Goal: Task Accomplishment & Management: Manage account settings

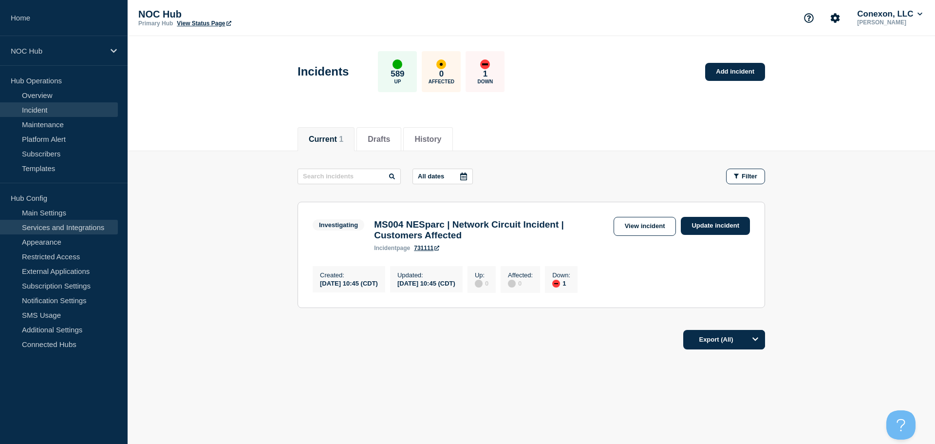
click at [36, 229] on link "Services and Integrations" at bounding box center [59, 227] width 118 height 15
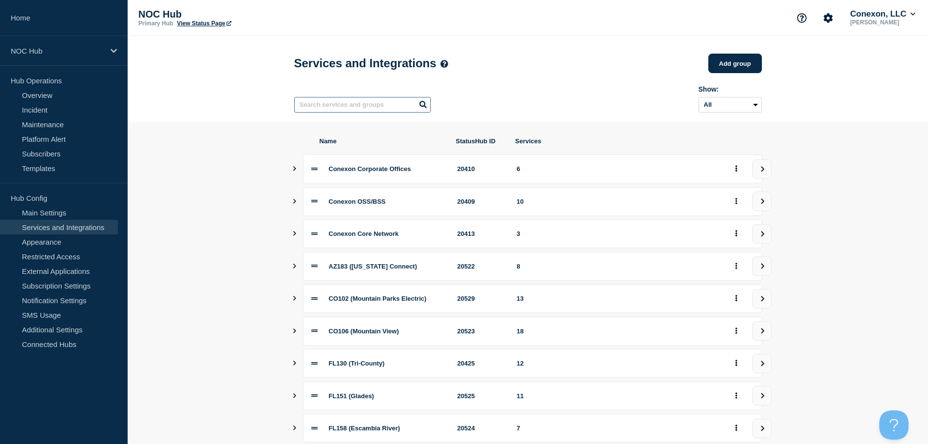
click at [329, 106] on input "text" at bounding box center [362, 105] width 136 height 16
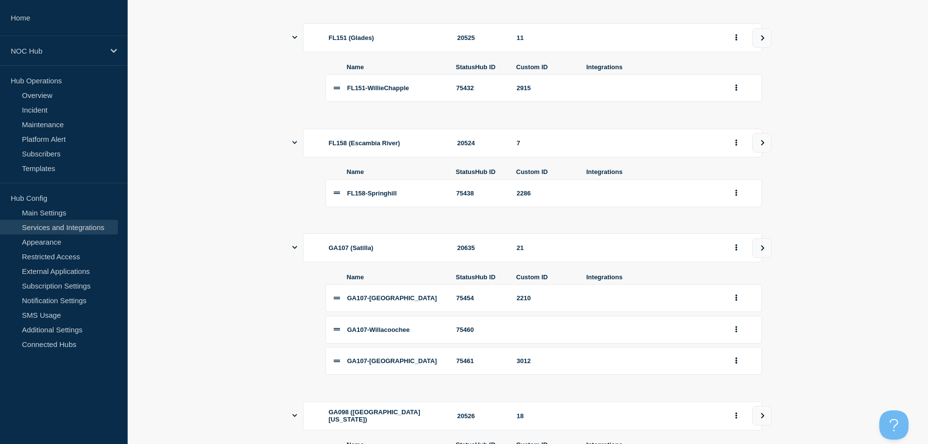
scroll to position [103, 0]
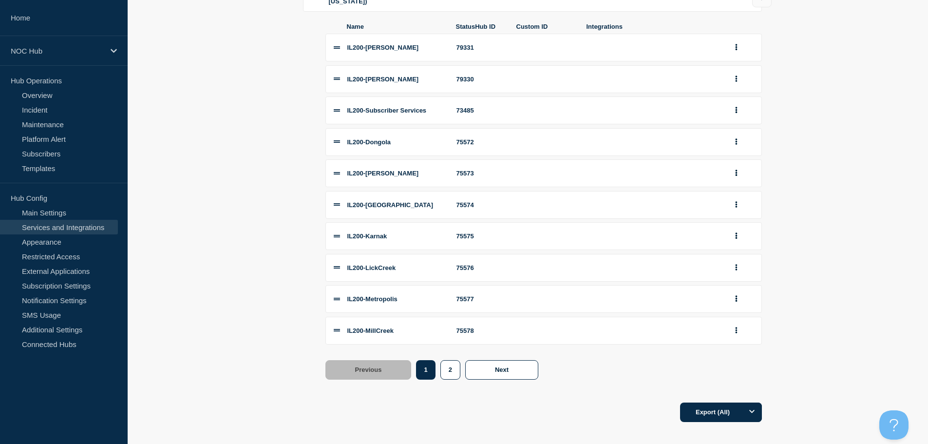
scroll to position [185, 0]
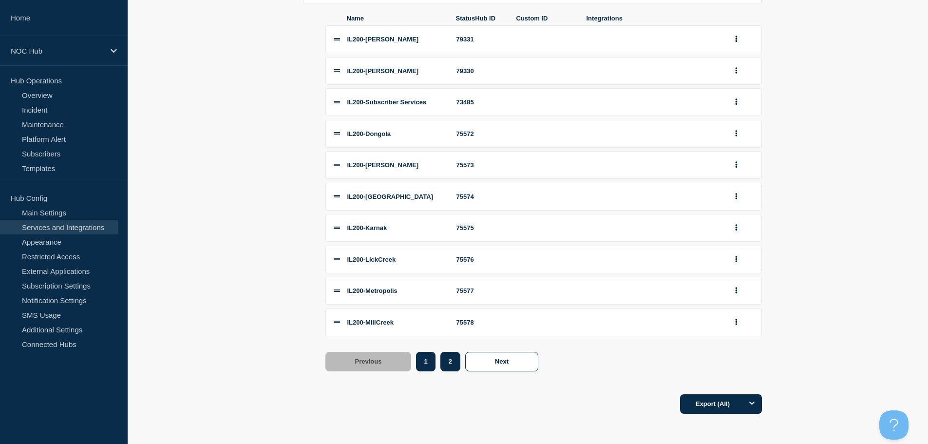
type input "IL200"
click at [446, 367] on button "2" at bounding box center [450, 361] width 20 height 19
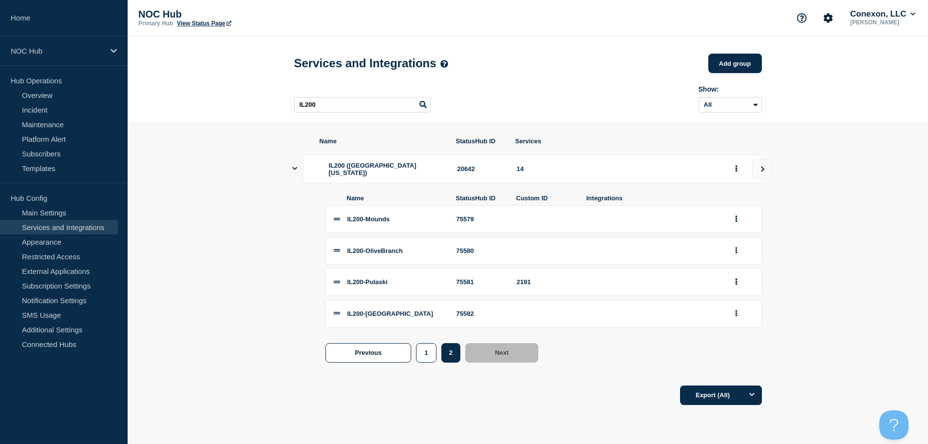
scroll to position [0, 0]
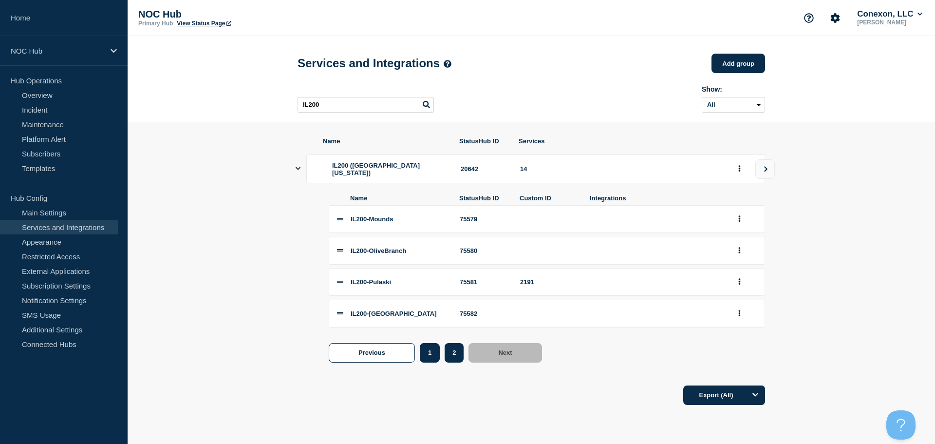
click at [428, 358] on button "1" at bounding box center [430, 352] width 20 height 19
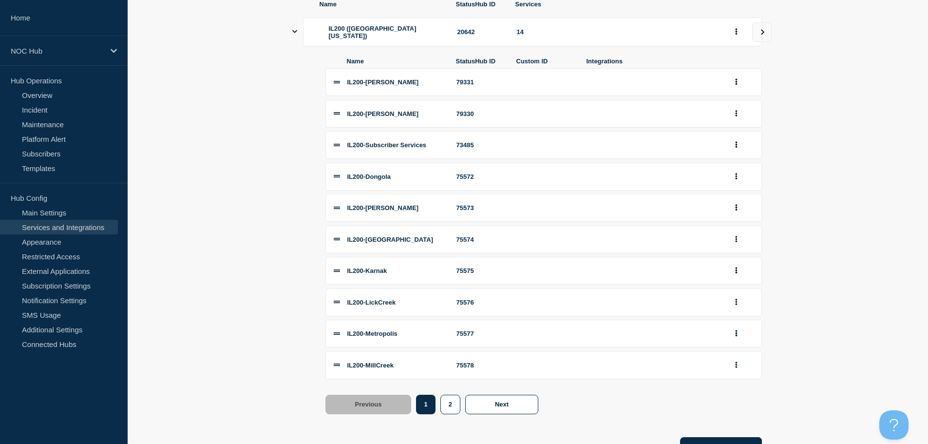
scroll to position [136, 0]
click at [432, 86] on div "IL200-[PERSON_NAME]" at bounding box center [395, 82] width 97 height 7
click at [476, 86] on div "79331" at bounding box center [480, 82] width 49 height 7
click at [735, 86] on icon "group actions" at bounding box center [736, 82] width 2 height 6
click at [435, 207] on li "IL200-Forman 75573" at bounding box center [543, 208] width 436 height 28
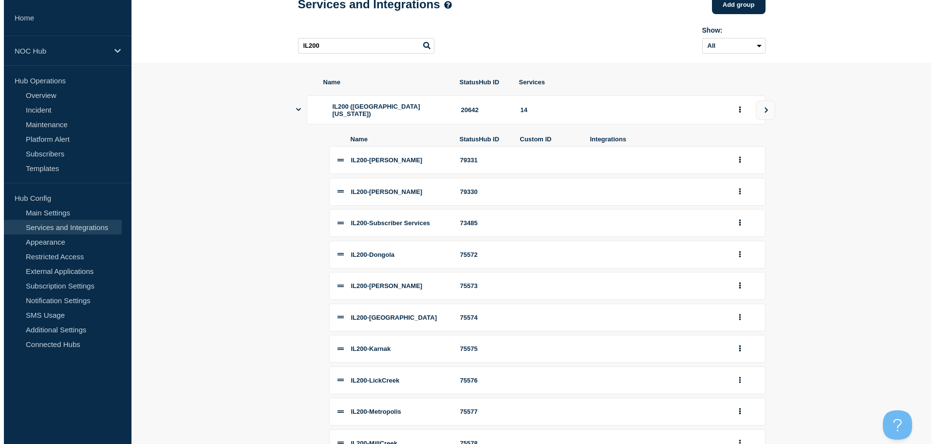
scroll to position [0, 0]
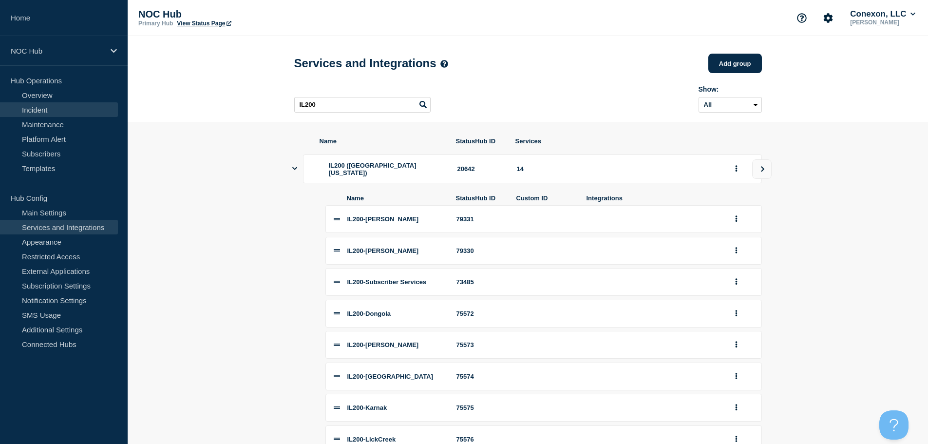
click at [41, 107] on link "Incident" at bounding box center [59, 109] width 118 height 15
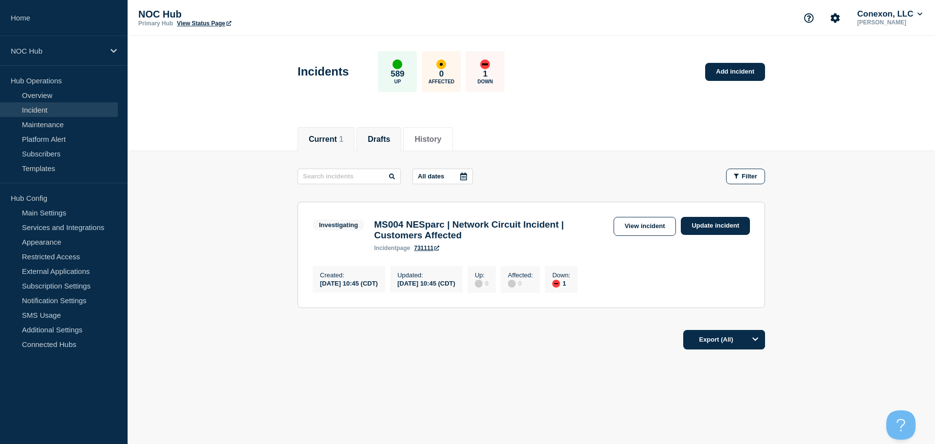
click at [385, 137] on button "Drafts" at bounding box center [379, 139] width 22 height 9
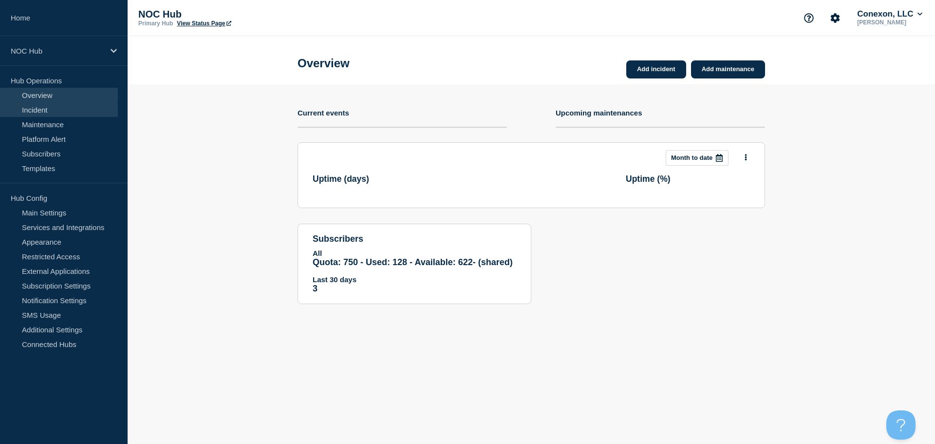
click at [51, 111] on link "Incident" at bounding box center [59, 109] width 118 height 15
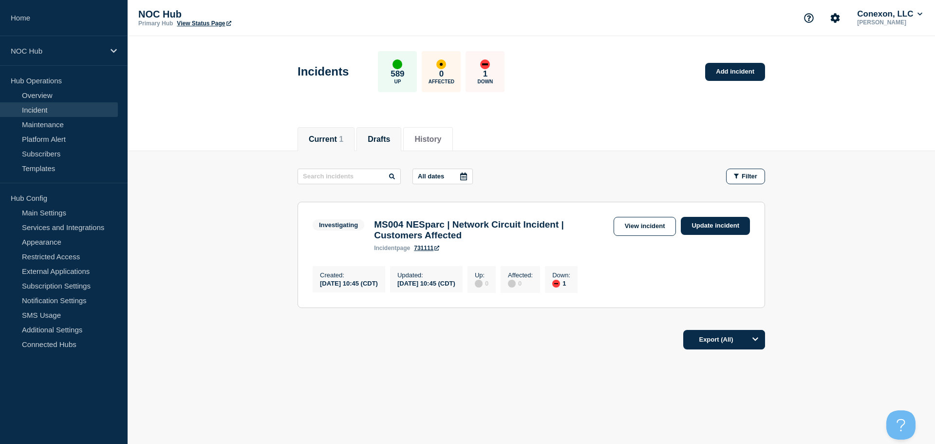
click at [390, 143] on button "Drafts" at bounding box center [379, 139] width 22 height 9
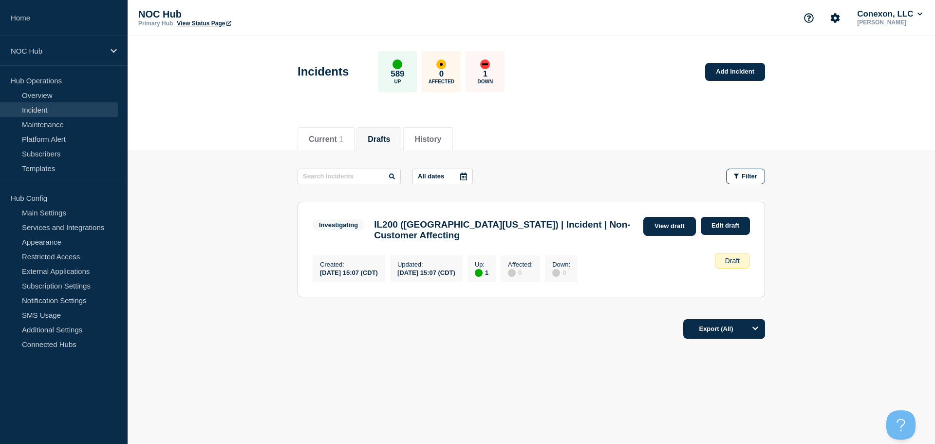
click at [669, 232] on link "View draft" at bounding box center [669, 226] width 53 height 19
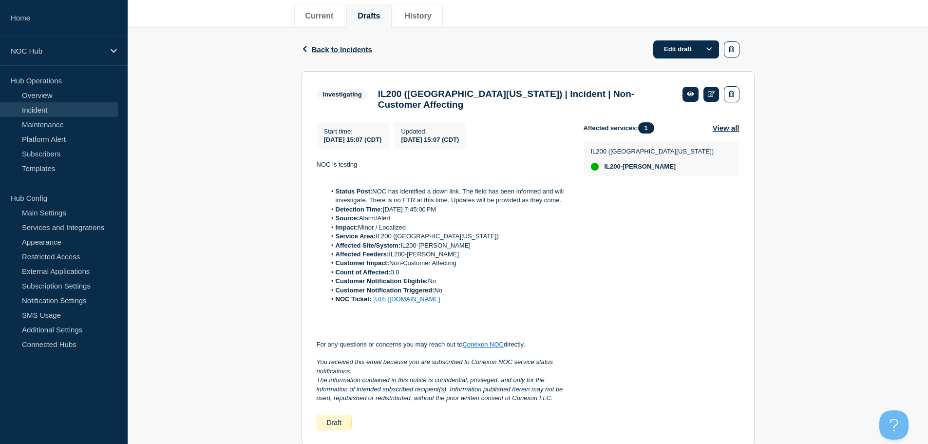
scroll to position [169, 0]
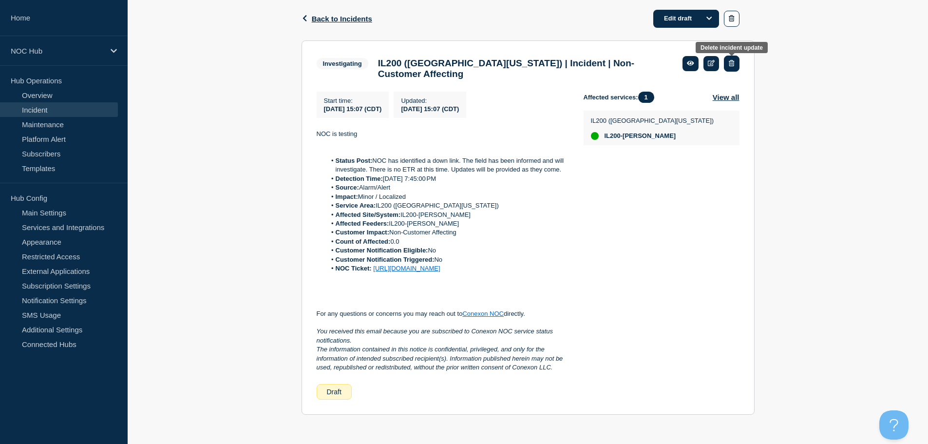
click at [738, 56] on button "button" at bounding box center [731, 64] width 15 height 16
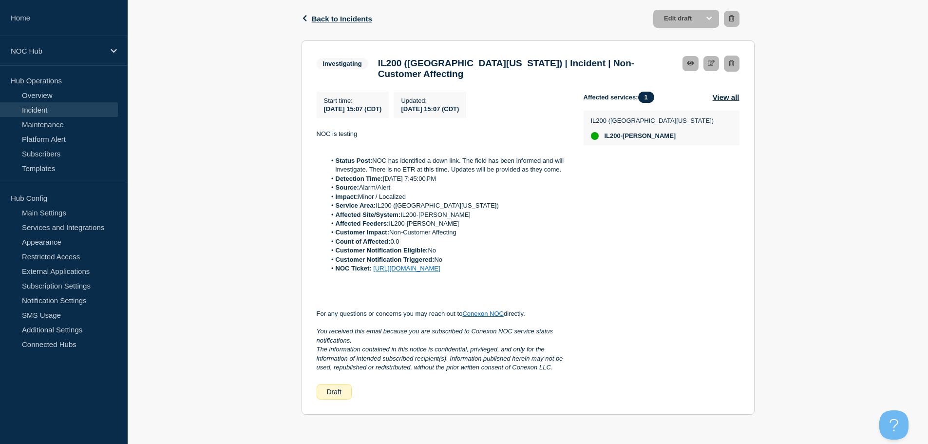
scroll to position [190, 0]
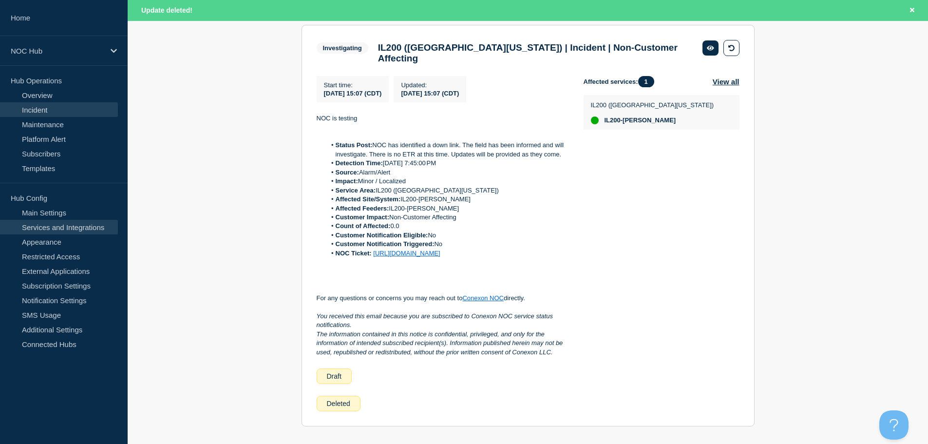
click at [38, 229] on link "Services and Integrations" at bounding box center [59, 227] width 118 height 15
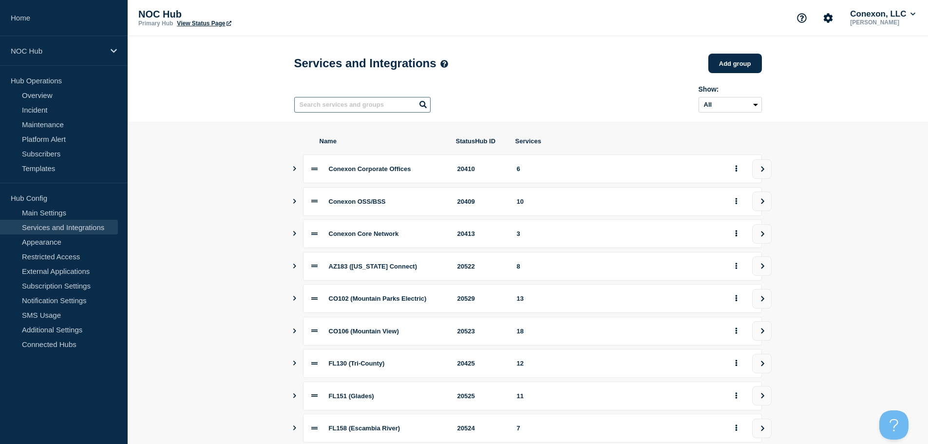
click at [314, 107] on input "text" at bounding box center [362, 105] width 136 height 16
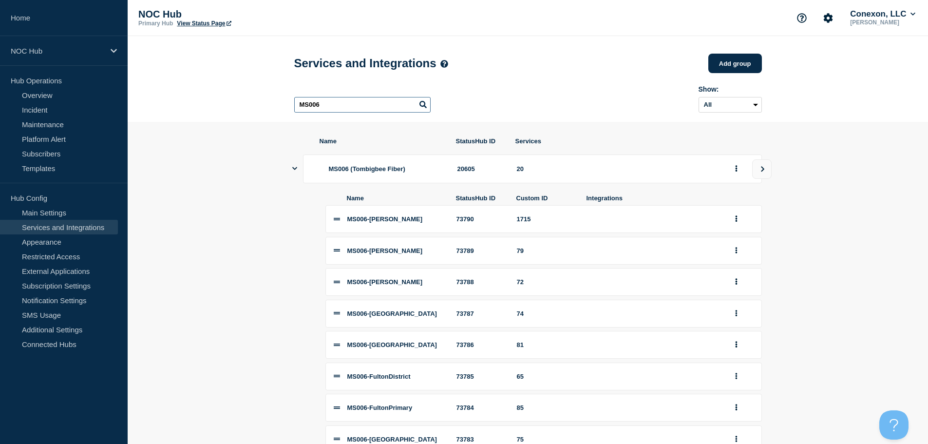
drag, startPoint x: 329, startPoint y: 107, endPoint x: 263, endPoint y: 108, distance: 66.2
click at [263, 108] on header "Services and Integrations Add group Here you can create & manage services that …" at bounding box center [528, 79] width 800 height 86
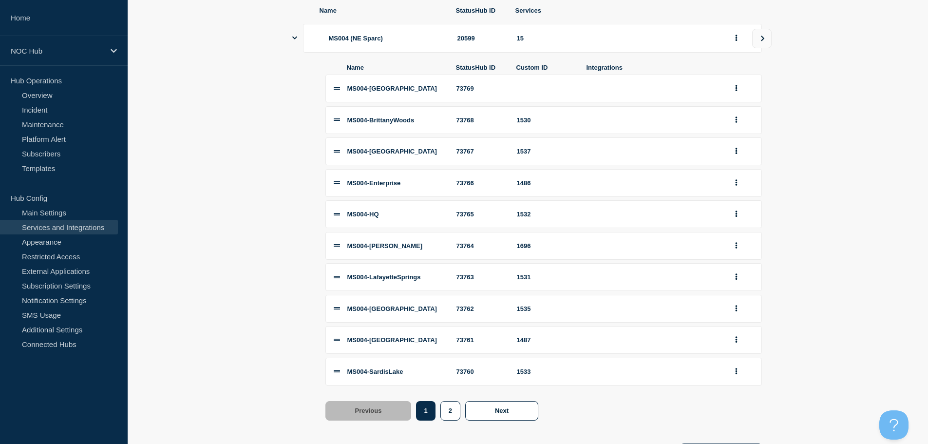
scroll to position [146, 0]
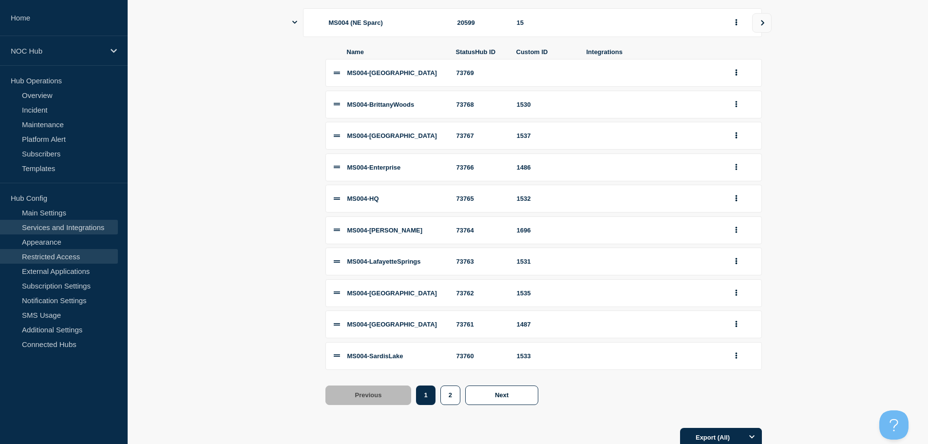
type input "MS004"
click at [737, 358] on icon "group actions" at bounding box center [736, 355] width 2 height 6
click at [739, 234] on button "Edit" at bounding box center [741, 228] width 49 height 15
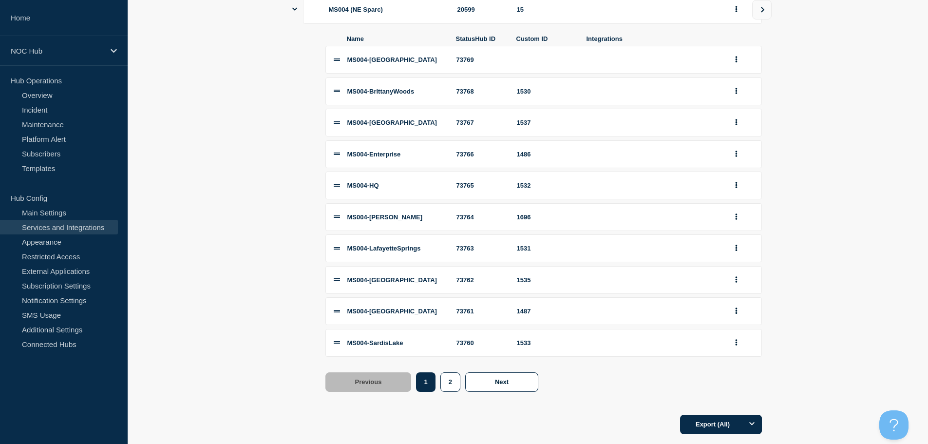
scroll to position [185, 0]
